Goal: Information Seeking & Learning: Find specific page/section

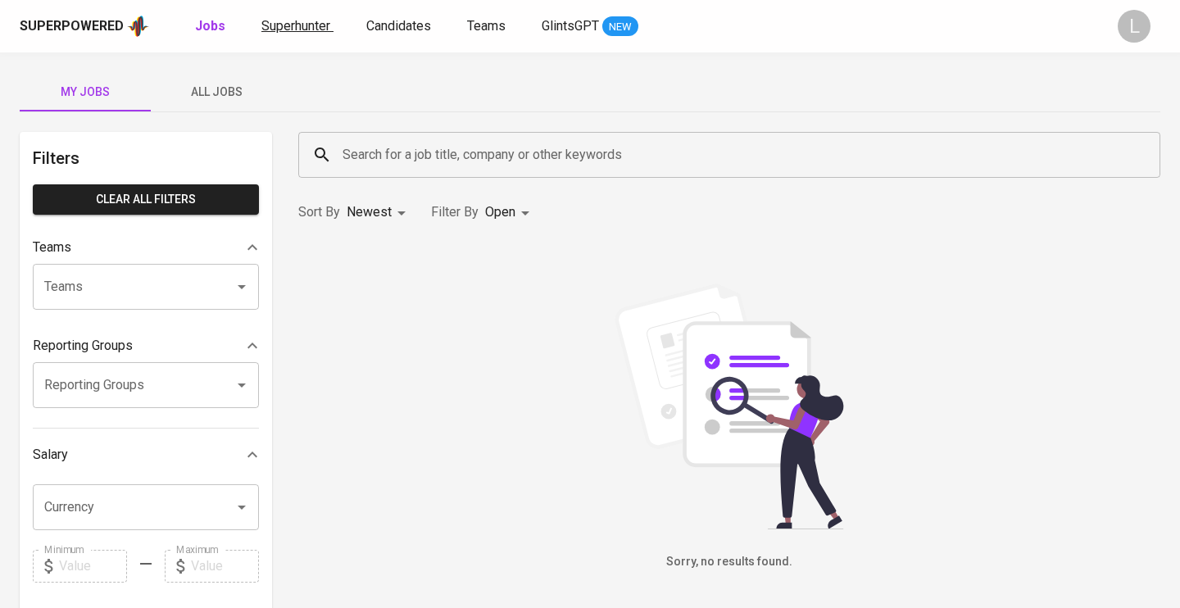
click at [292, 24] on span "Superhunter" at bounding box center [295, 26] width 69 height 16
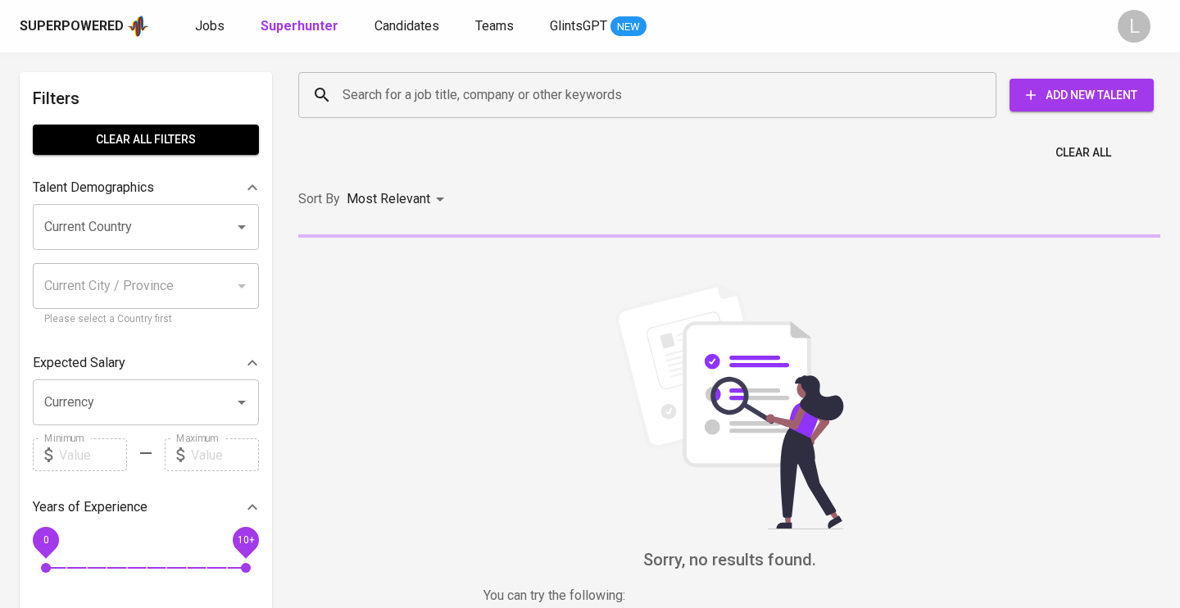
click at [470, 99] on input "Search for a job title, company or other keywords" at bounding box center [651, 94] width 626 height 31
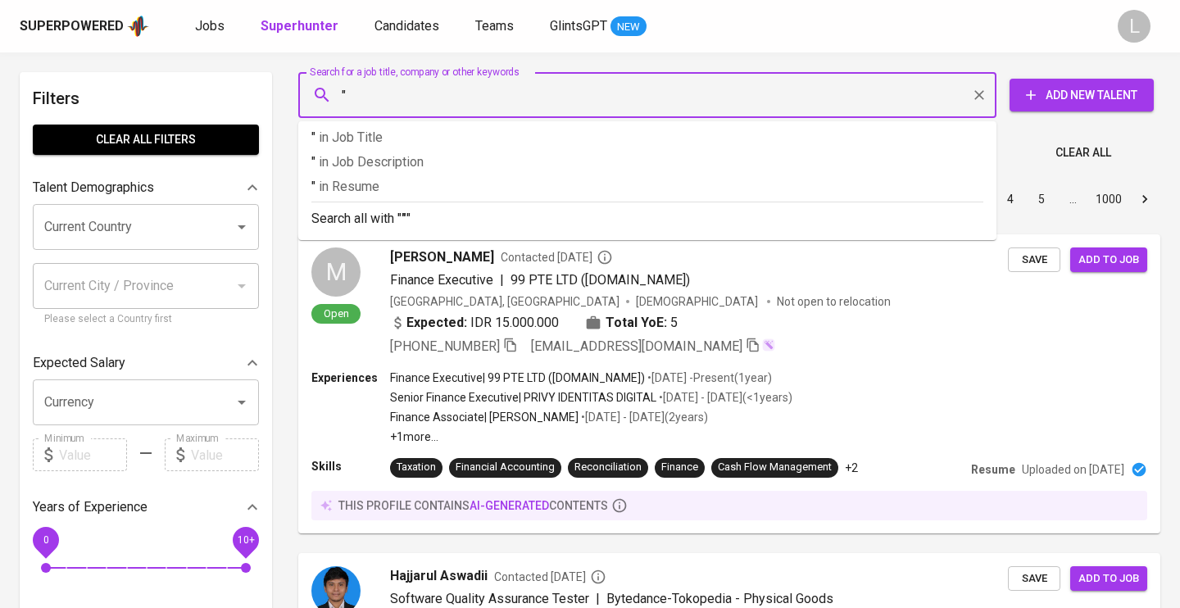
click at [427, 96] on input """ at bounding box center [651, 94] width 626 height 31
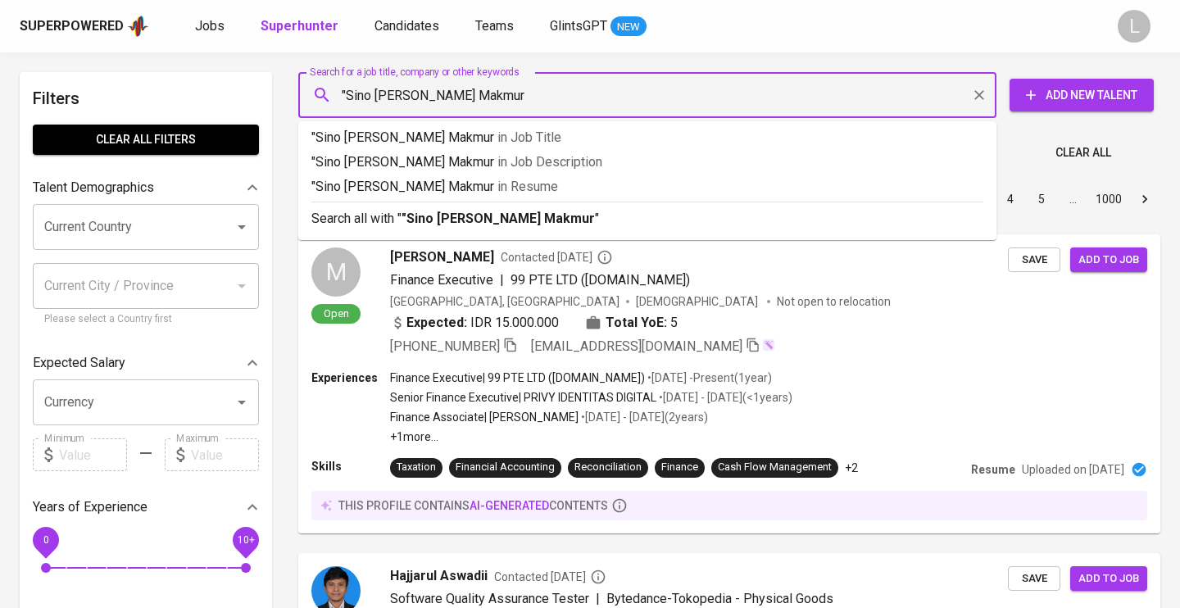
type input ""Sino [PERSON_NAME] Makmur""
click at [492, 215] on b ""Sino [PERSON_NAME] Makmur"" at bounding box center [500, 219] width 198 height 16
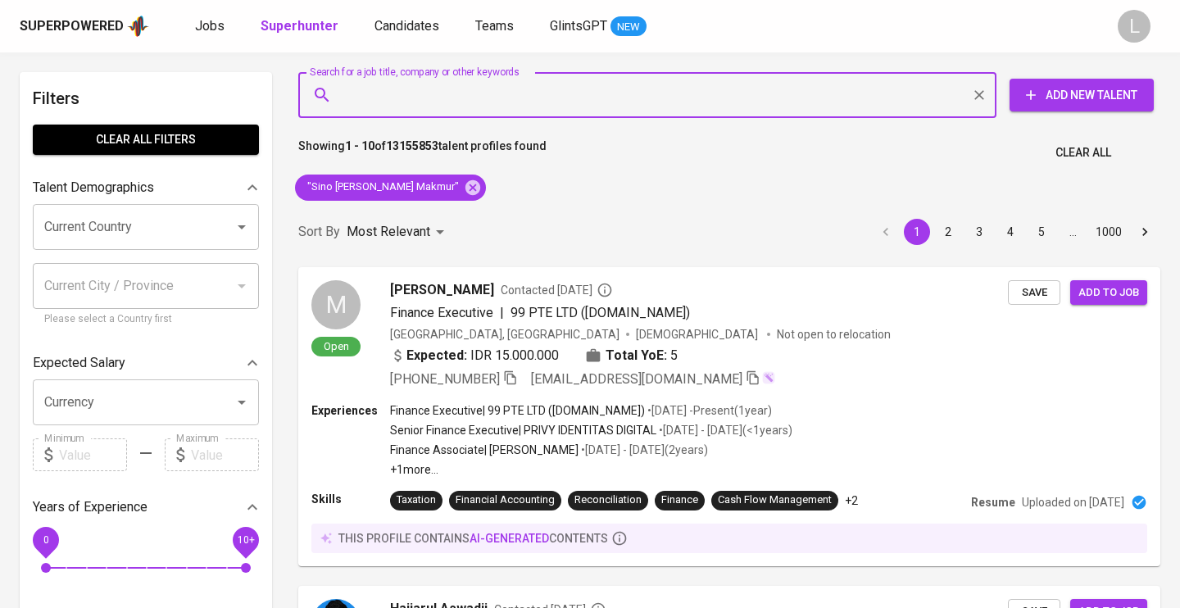
click at [461, 216] on div "Sort By Most Relevant MOST_RELEVANT 1 2 3 4 5 … 1000" at bounding box center [729, 232] width 882 height 50
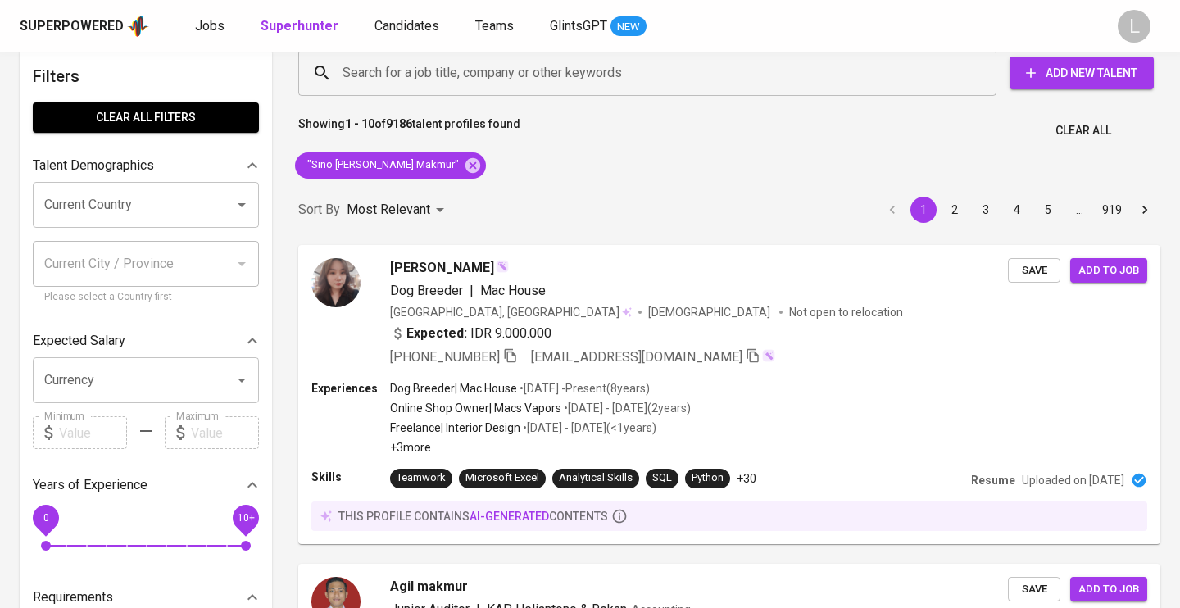
scroll to position [17, 0]
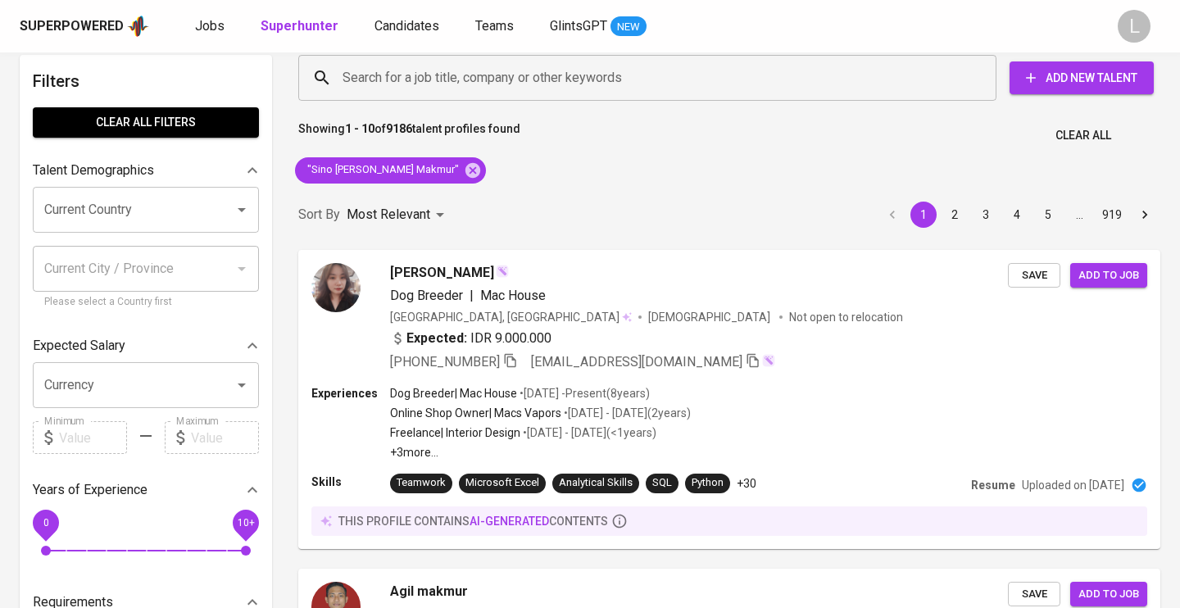
click at [99, 216] on input "Current Country" at bounding box center [123, 209] width 166 height 31
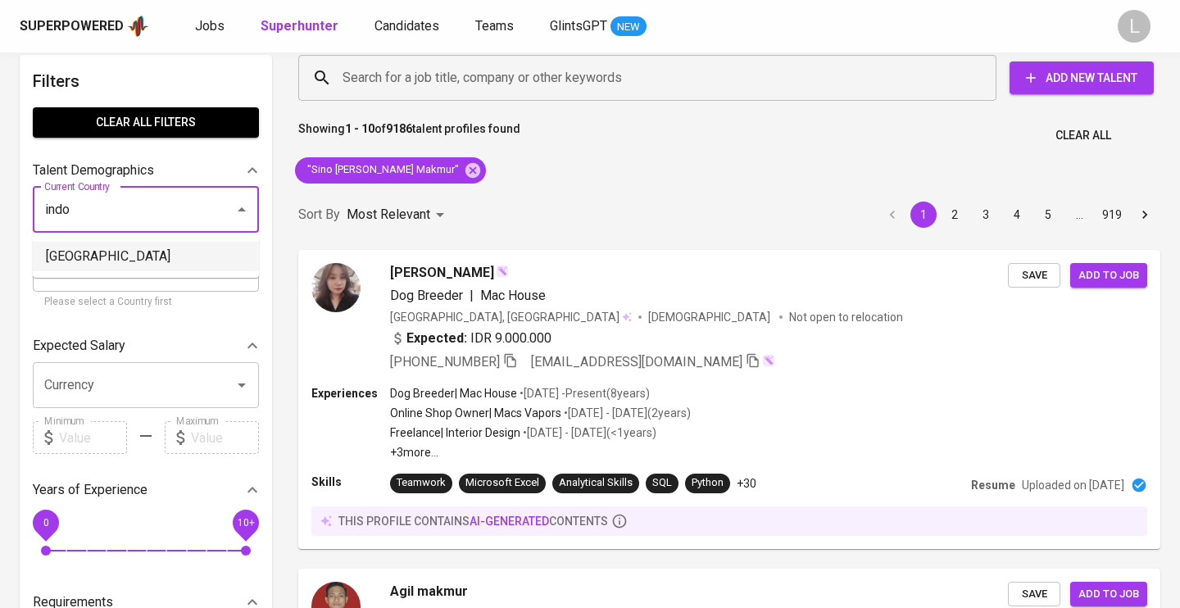
click at [60, 252] on li "[GEOGRAPHIC_DATA]" at bounding box center [146, 256] width 226 height 29
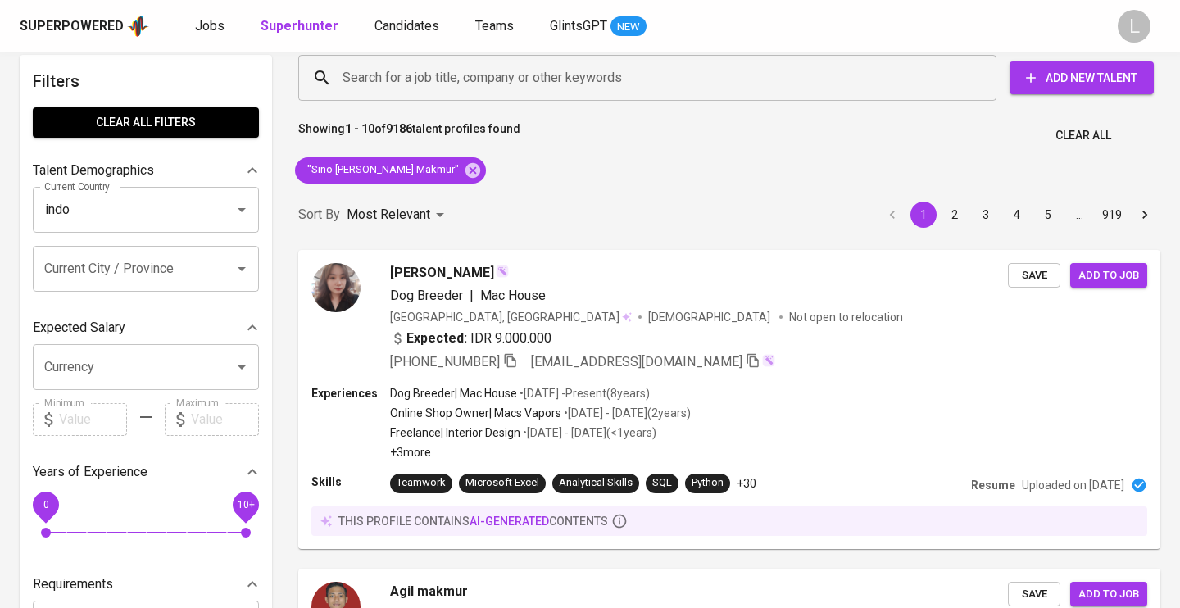
type input "[GEOGRAPHIC_DATA]"
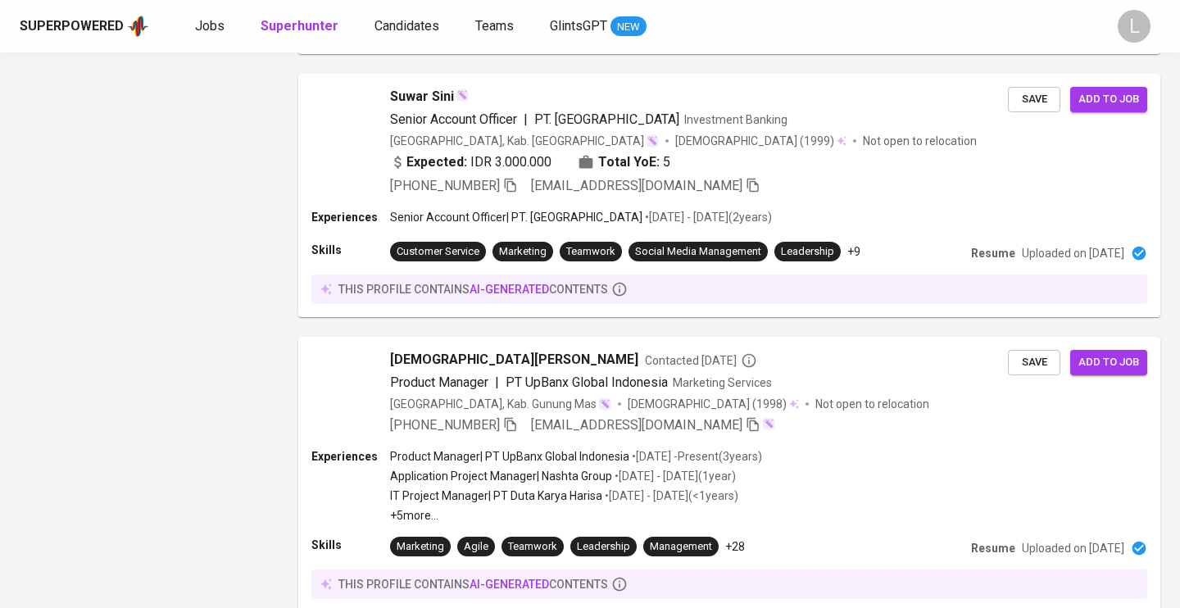
scroll to position [2778, 0]
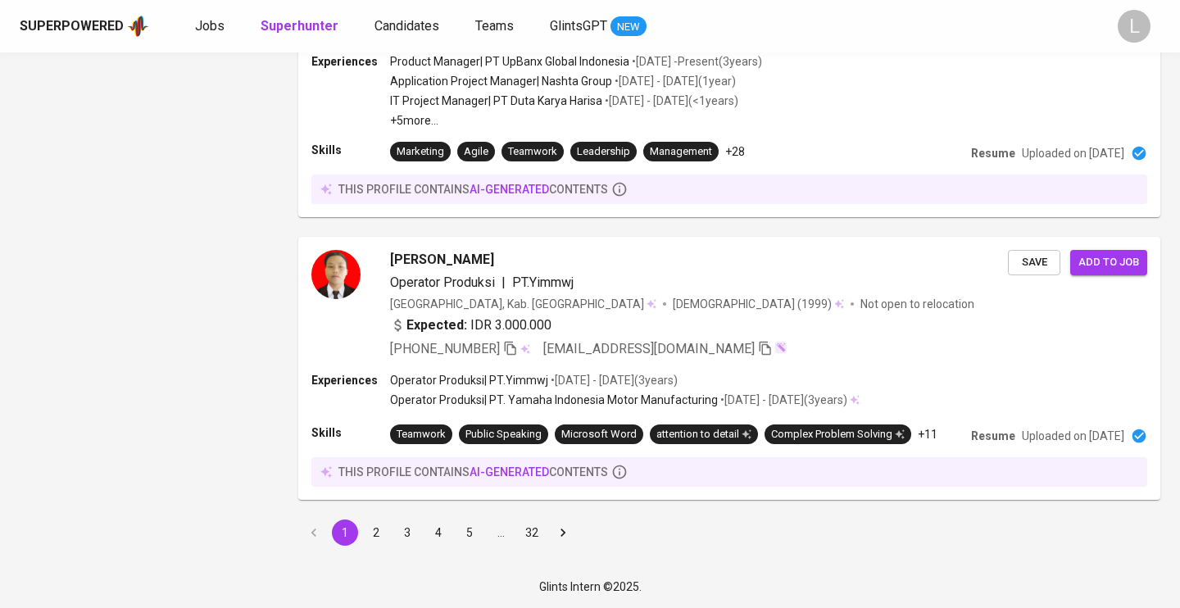
click at [373, 531] on button "2" at bounding box center [376, 532] width 26 height 26
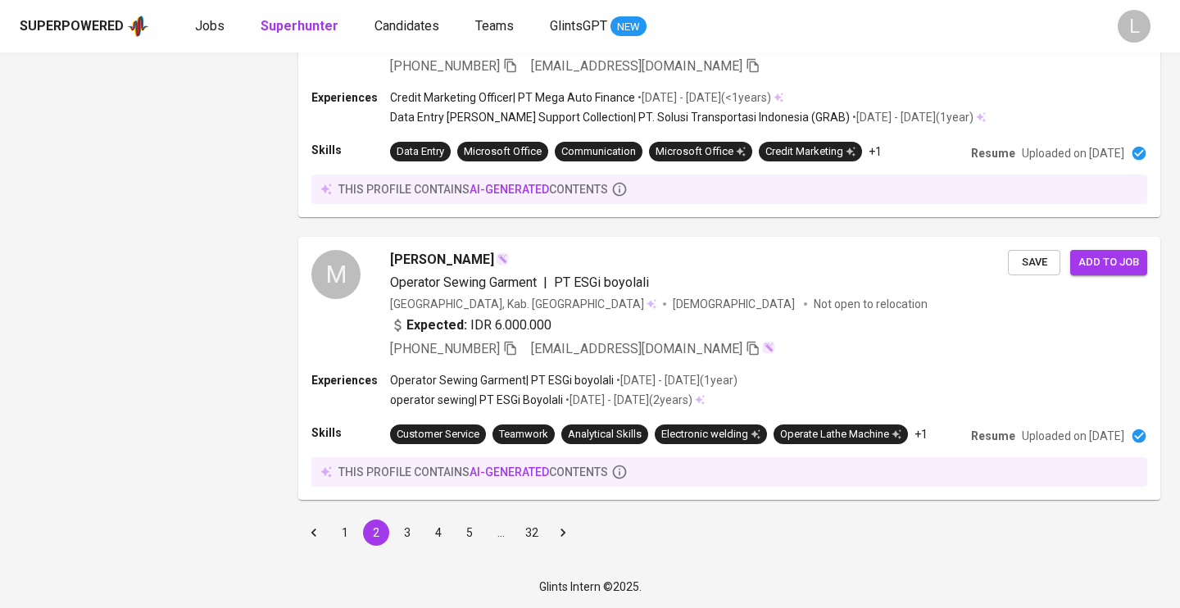
scroll to position [80, 0]
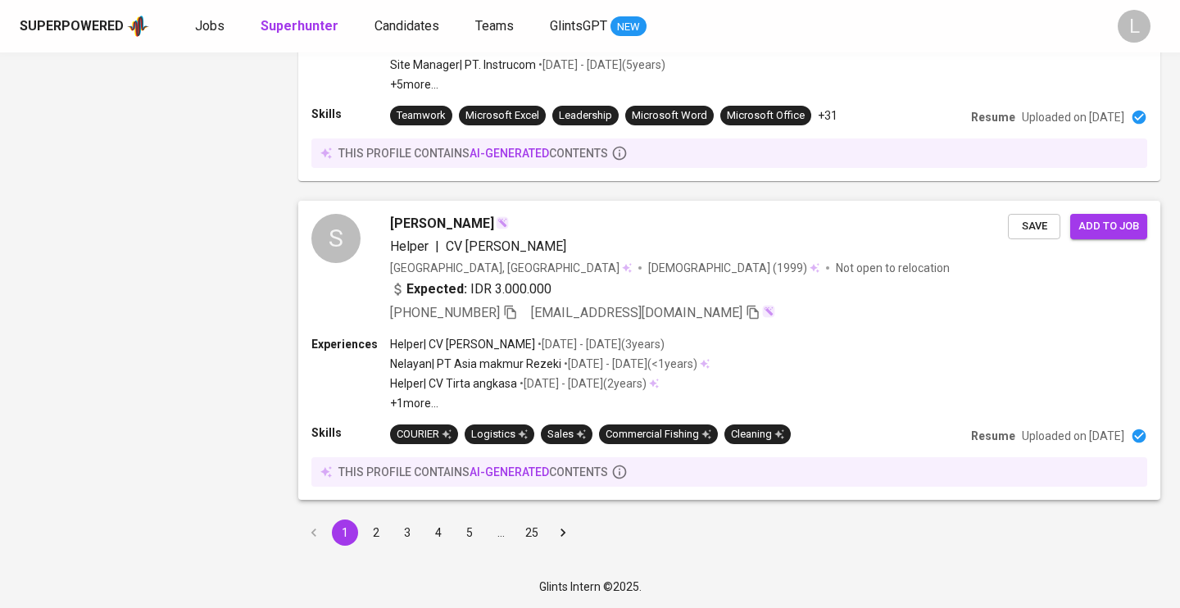
scroll to position [2813, 0]
click at [374, 532] on button "2" at bounding box center [376, 533] width 26 height 26
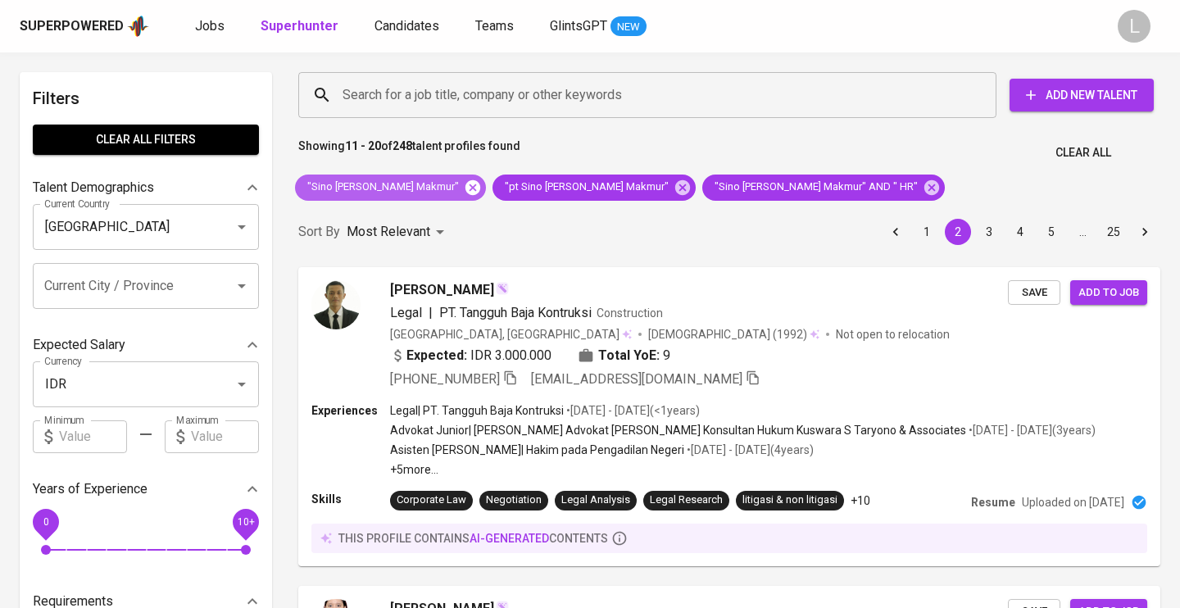
click at [464, 188] on icon at bounding box center [473, 188] width 18 height 18
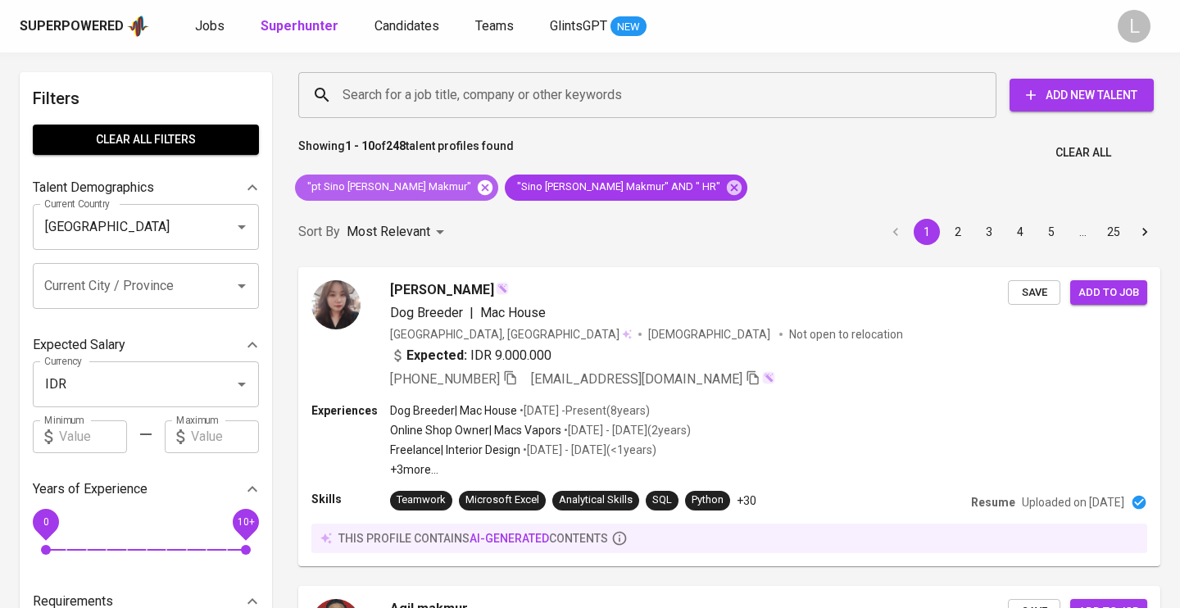
click at [478, 189] on icon at bounding box center [485, 186] width 15 height 15
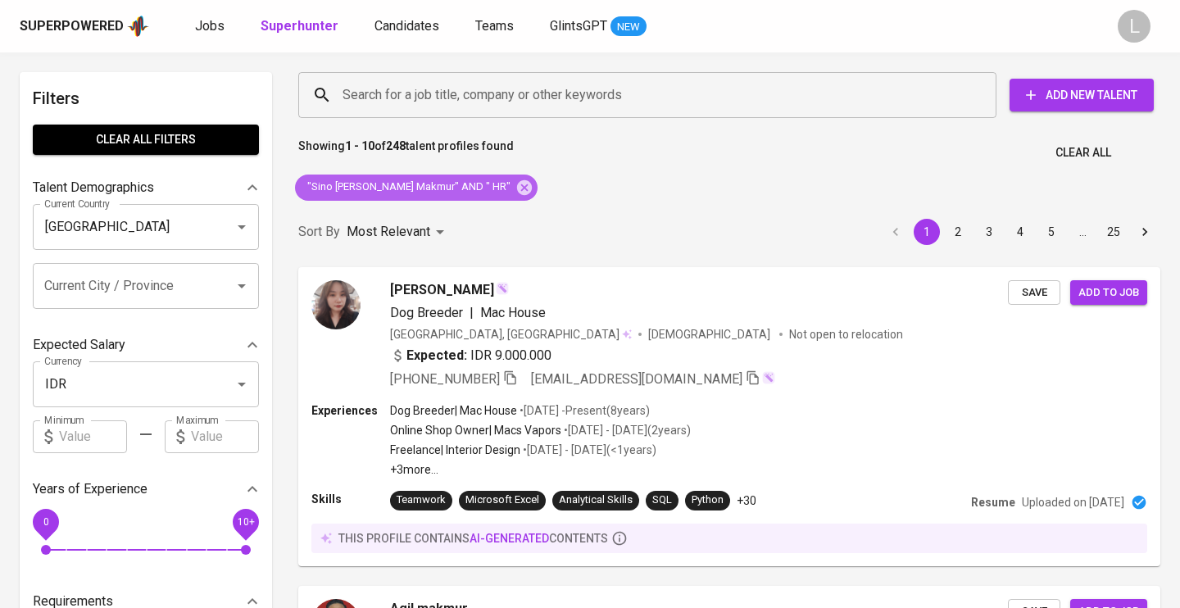
click at [441, 189] on span ""Sino [PERSON_NAME] Makmur" AND " HR"" at bounding box center [407, 187] width 225 height 16
click at [441, 189] on span ""Sino Pangan Makmur" AND " HR"" at bounding box center [407, 187] width 225 height 16
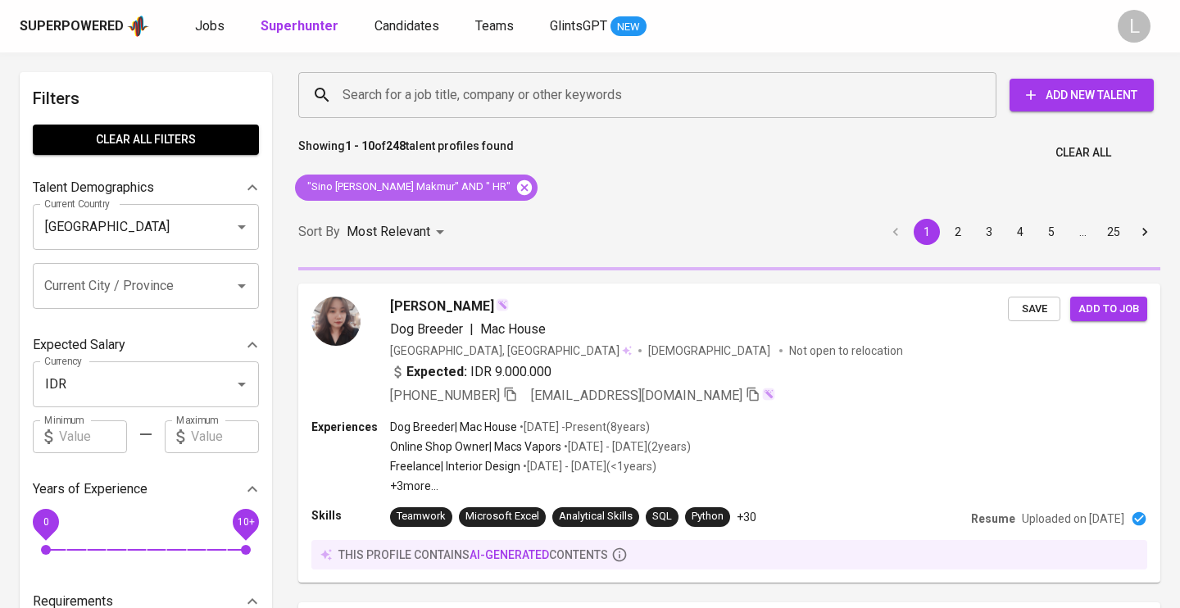
click at [517, 188] on icon at bounding box center [524, 186] width 15 height 15
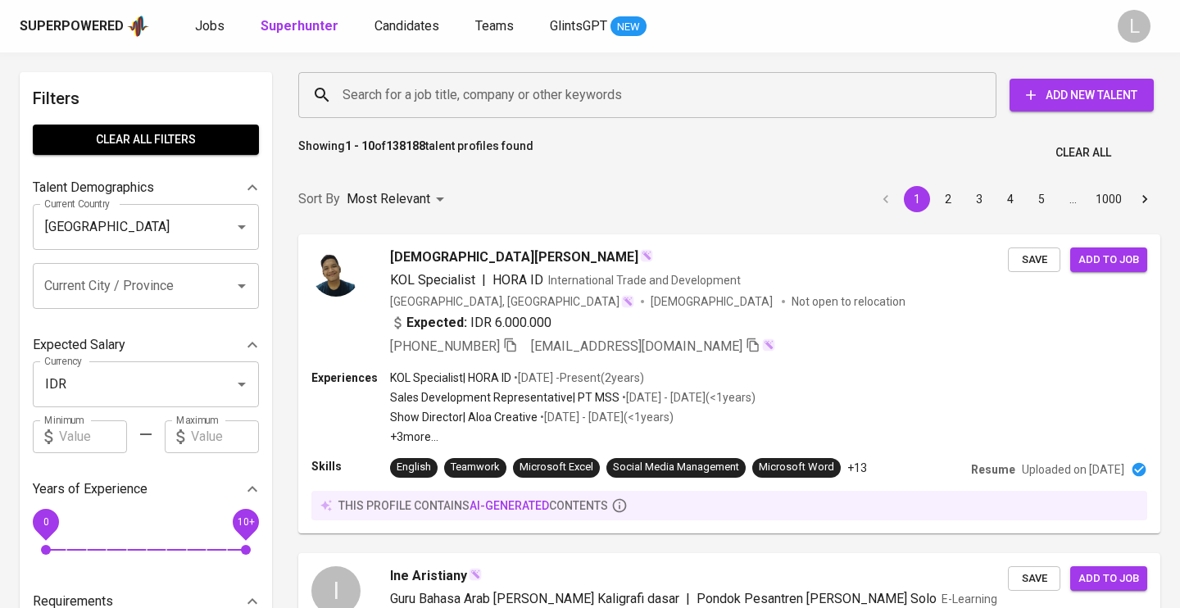
click at [486, 188] on div "Sort By Most Relevant MOST_RELEVANT 1 2 3 4 5 … 1000" at bounding box center [729, 200] width 882 height 50
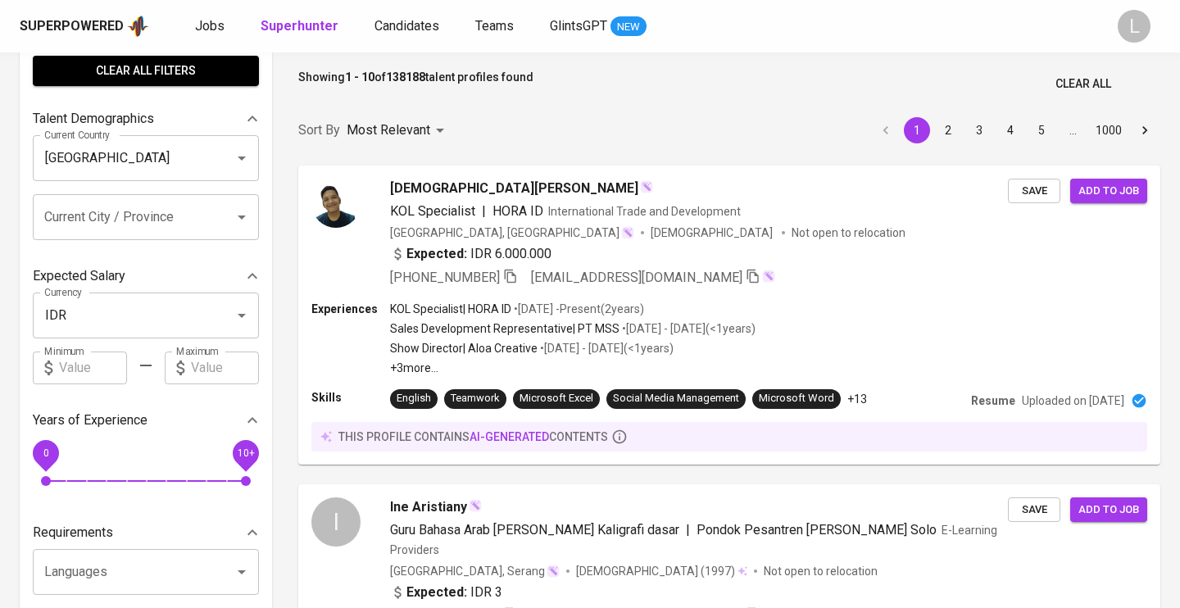
scroll to position [126, 0]
